Goal: Book appointment/travel/reservation

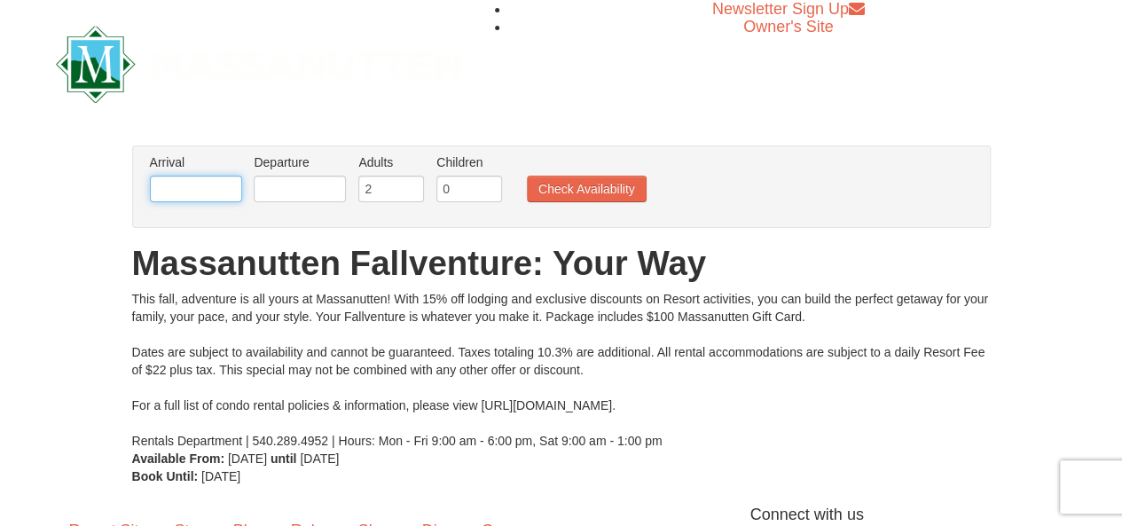
click at [195, 184] on input "text" at bounding box center [196, 189] width 92 height 27
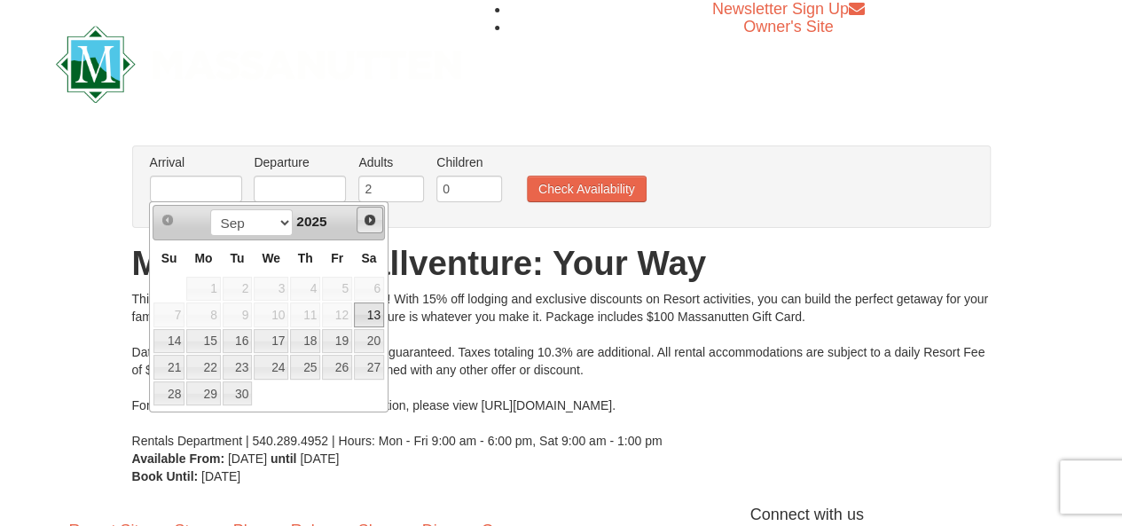
click at [370, 218] on span "Next" at bounding box center [370, 220] width 14 height 14
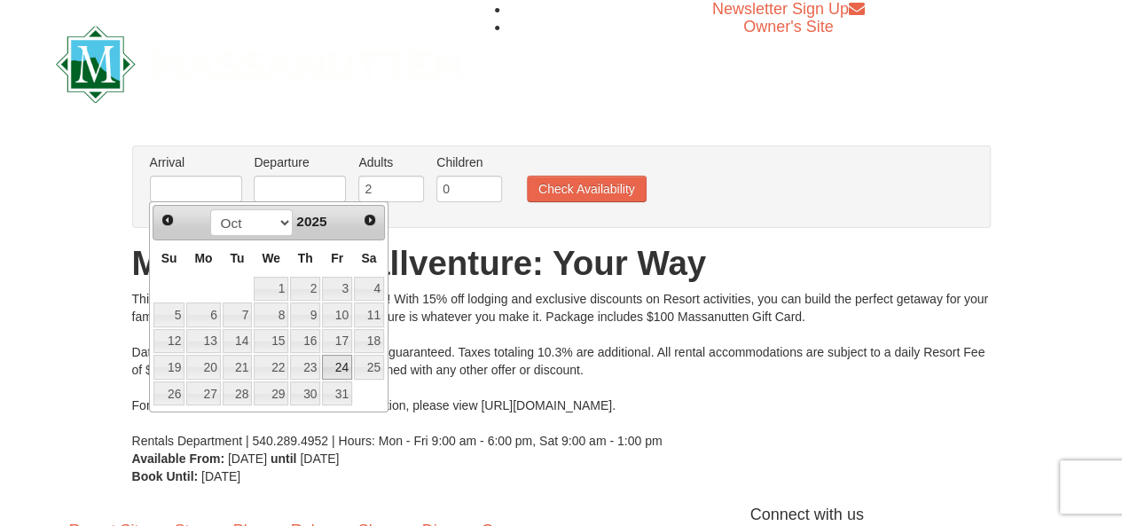
click at [335, 366] on link "24" at bounding box center [337, 367] width 30 height 25
type input "[DATE]"
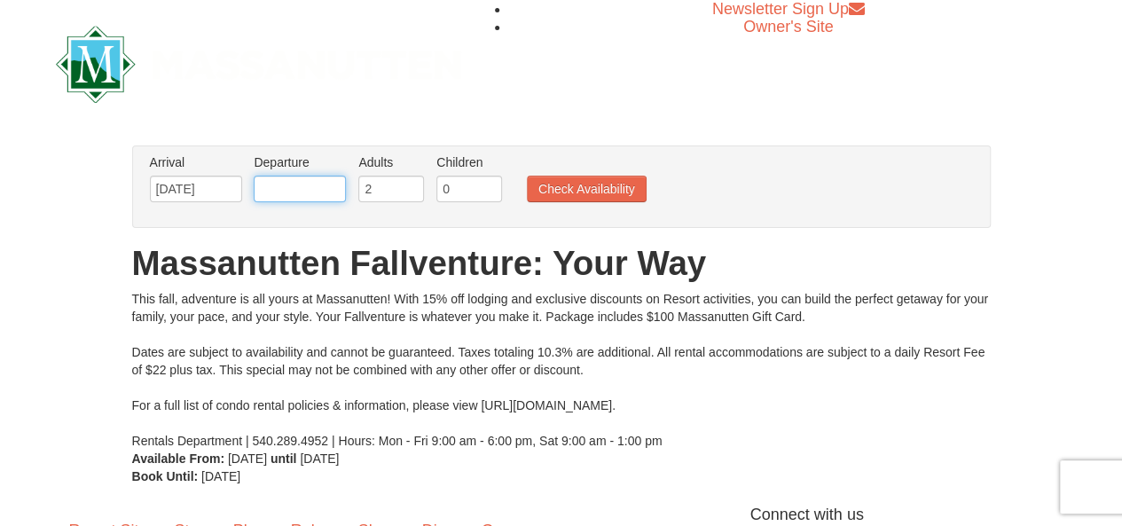
click at [280, 186] on input "text" at bounding box center [300, 189] width 92 height 27
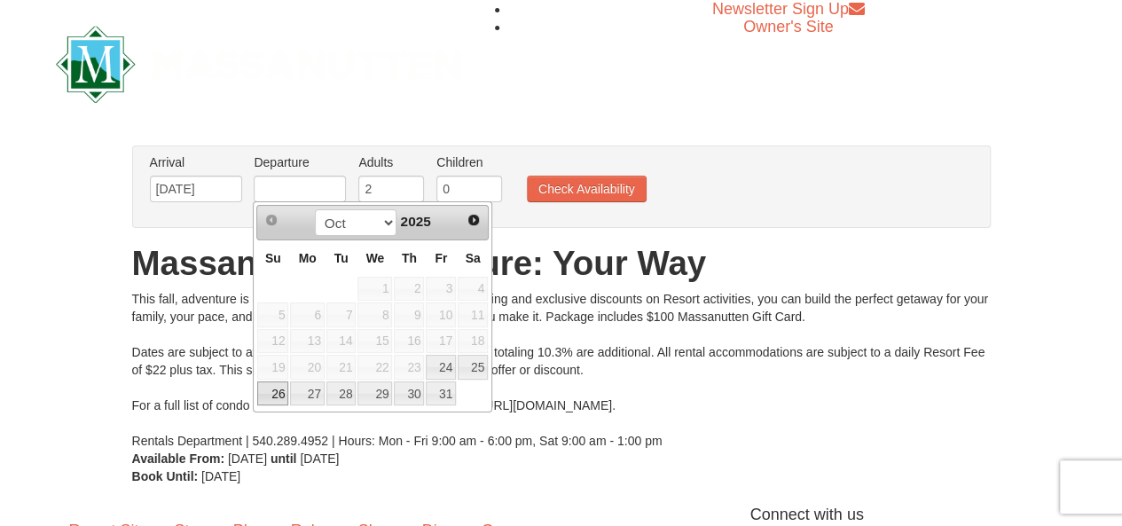
click at [270, 389] on link "26" at bounding box center [272, 393] width 31 height 25
type input "[DATE]"
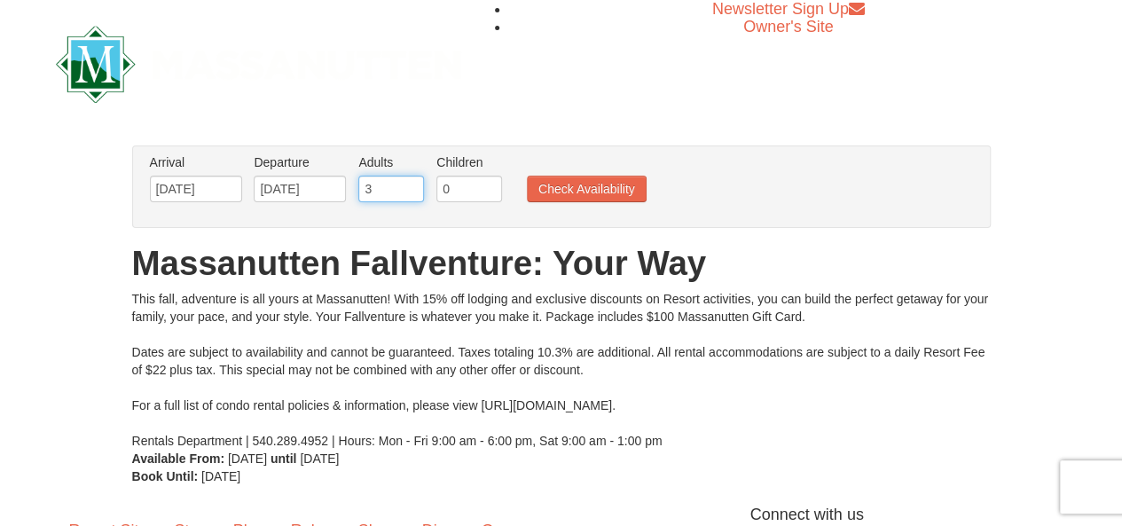
type input "3"
click at [407, 184] on input "3" at bounding box center [391, 189] width 66 height 27
click at [487, 184] on input "1" at bounding box center [469, 189] width 66 height 27
type input "2"
click at [487, 184] on input "2" at bounding box center [469, 189] width 66 height 27
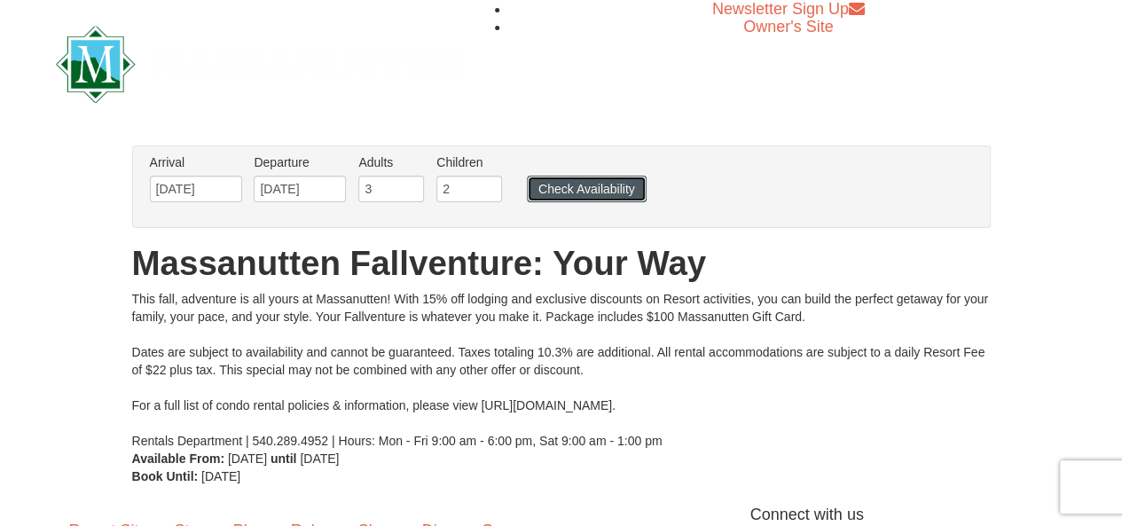
click at [573, 196] on button "Check Availability" at bounding box center [587, 189] width 120 height 27
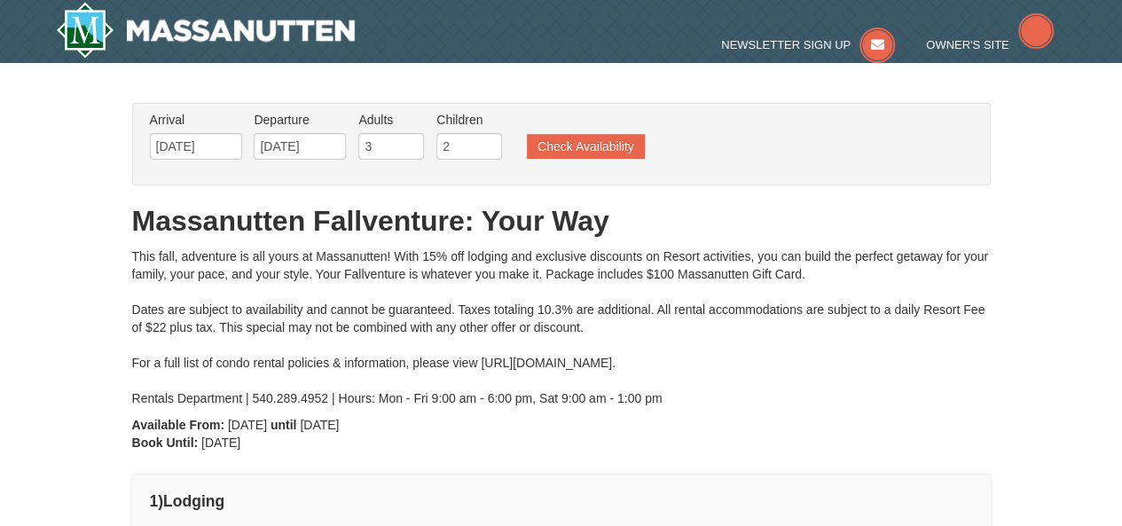
type input "[DATE]"
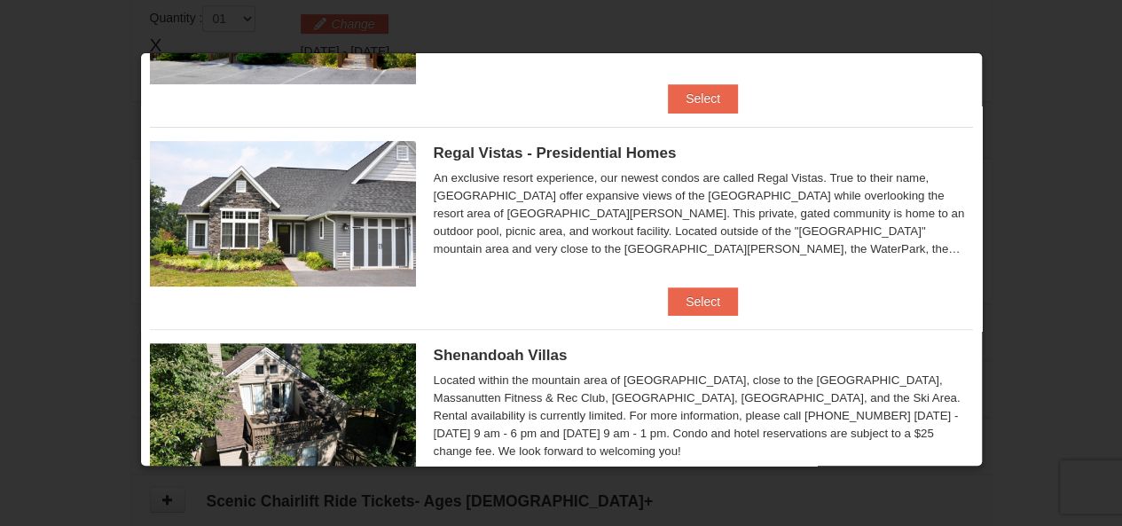
scroll to position [127, 0]
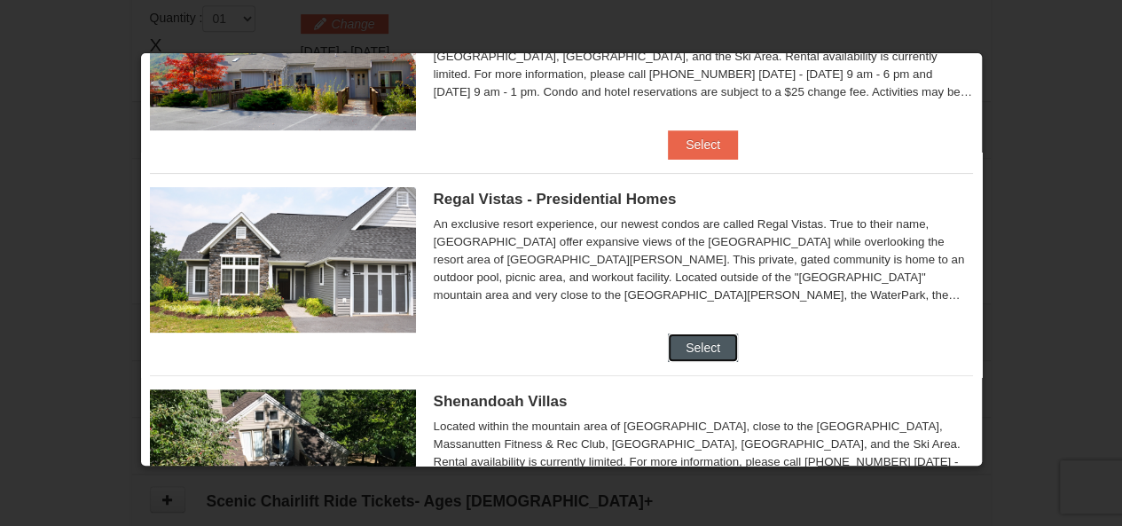
click at [683, 342] on button "Select" at bounding box center [703, 348] width 70 height 28
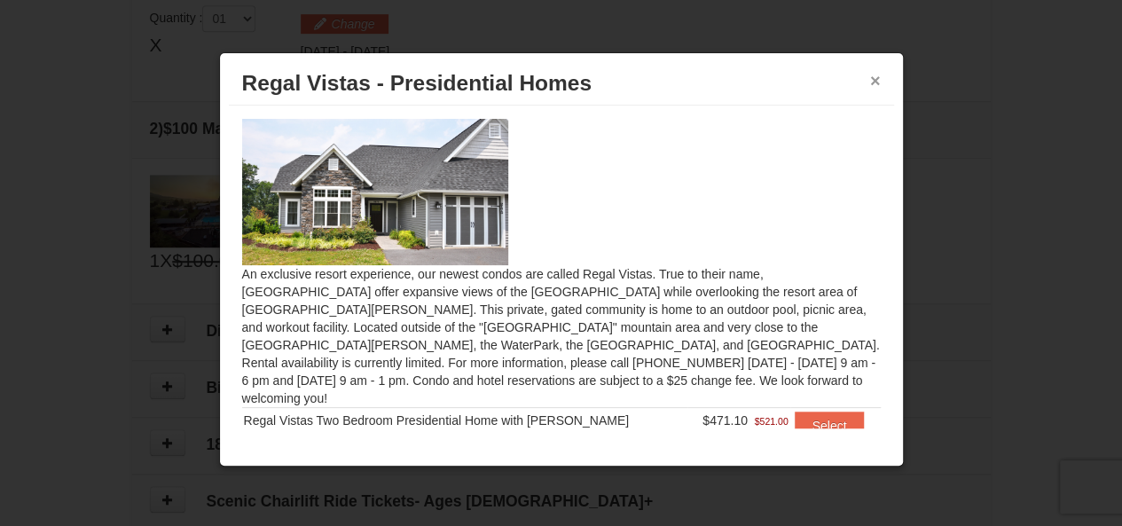
click at [875, 82] on button "×" at bounding box center [875, 81] width 11 height 18
